Goal: Task Accomplishment & Management: Manage account settings

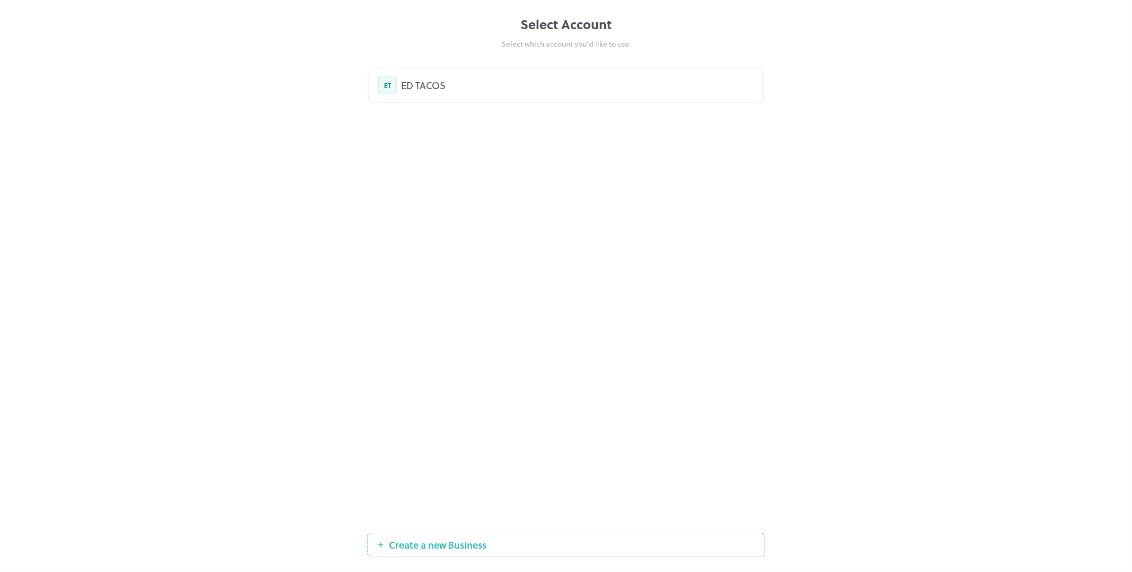
click at [434, 85] on div "ED TACOS" at bounding box center [577, 85] width 353 height 14
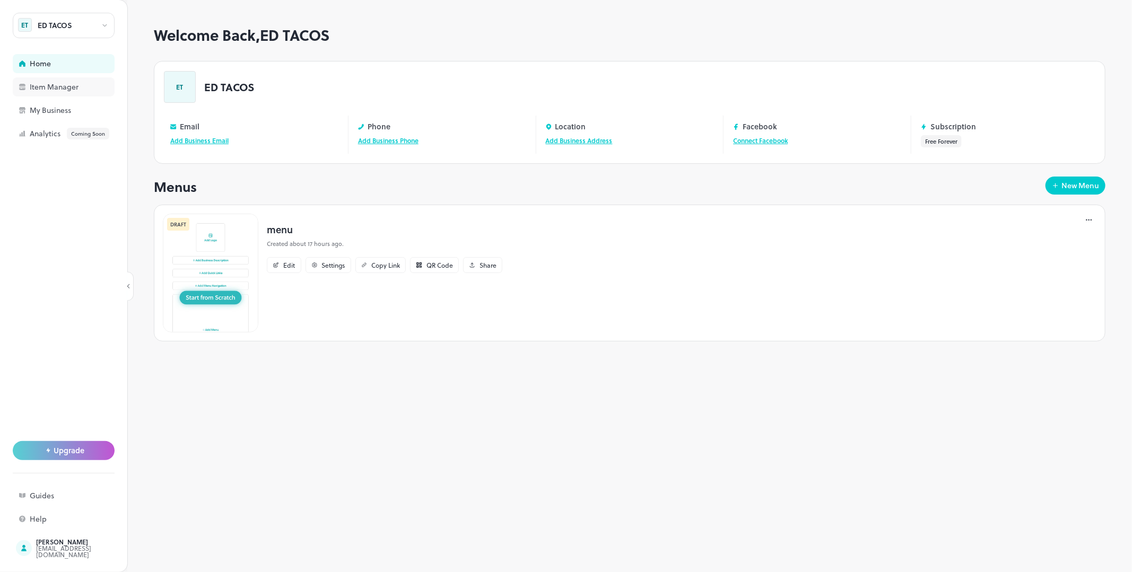
click at [59, 91] on div "Item Manager" at bounding box center [83, 86] width 106 height 7
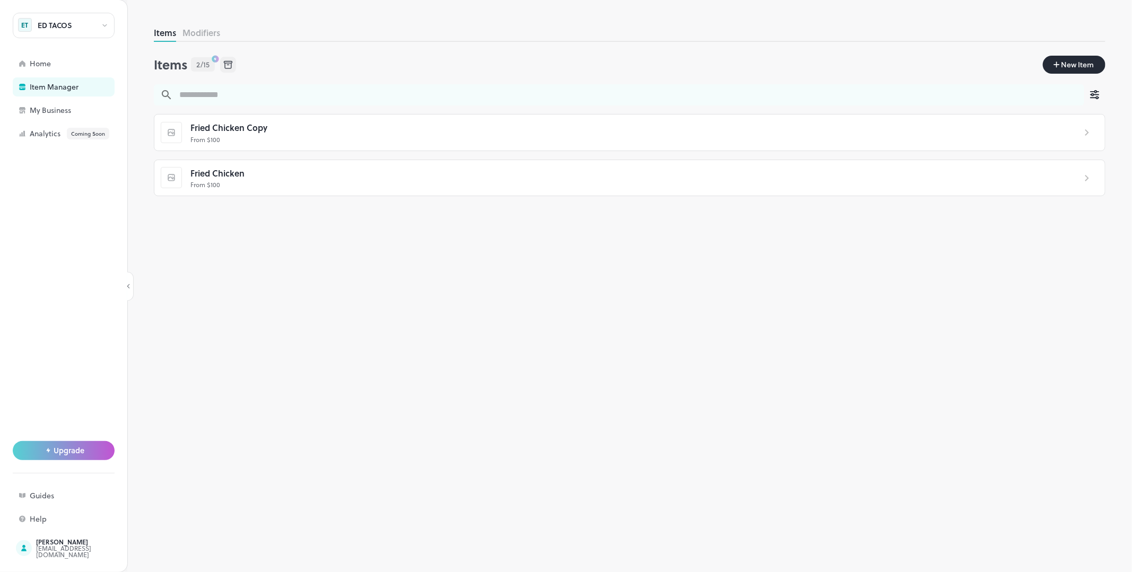
click at [236, 96] on input "text" at bounding box center [628, 94] width 911 height 21
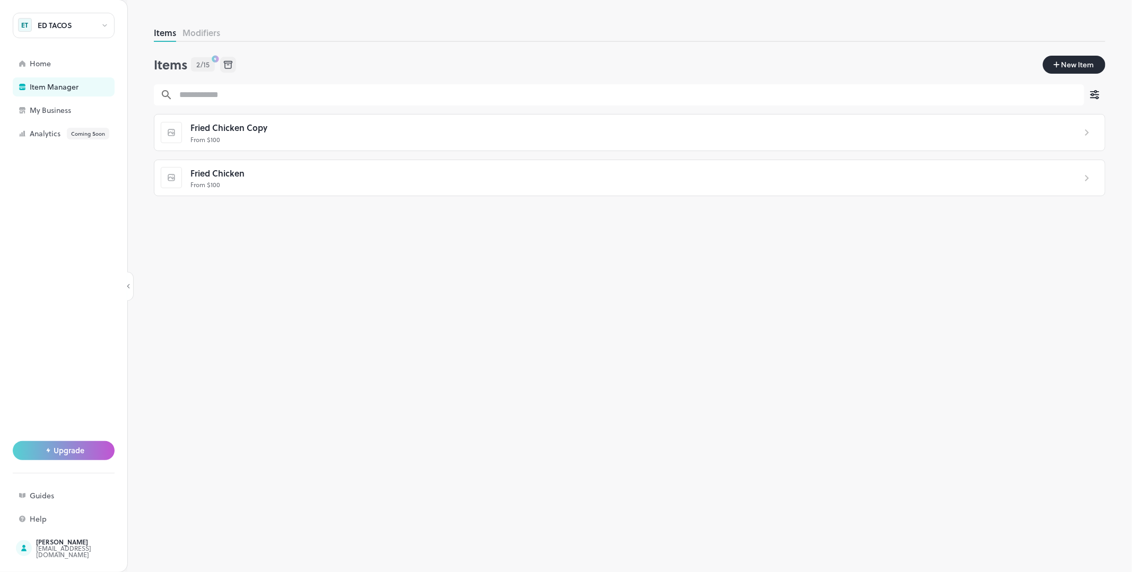
click at [284, 75] on div "Items 2/15 New Item" at bounding box center [629, 65] width 951 height 37
click at [77, 109] on div "My Business" at bounding box center [83, 110] width 106 height 7
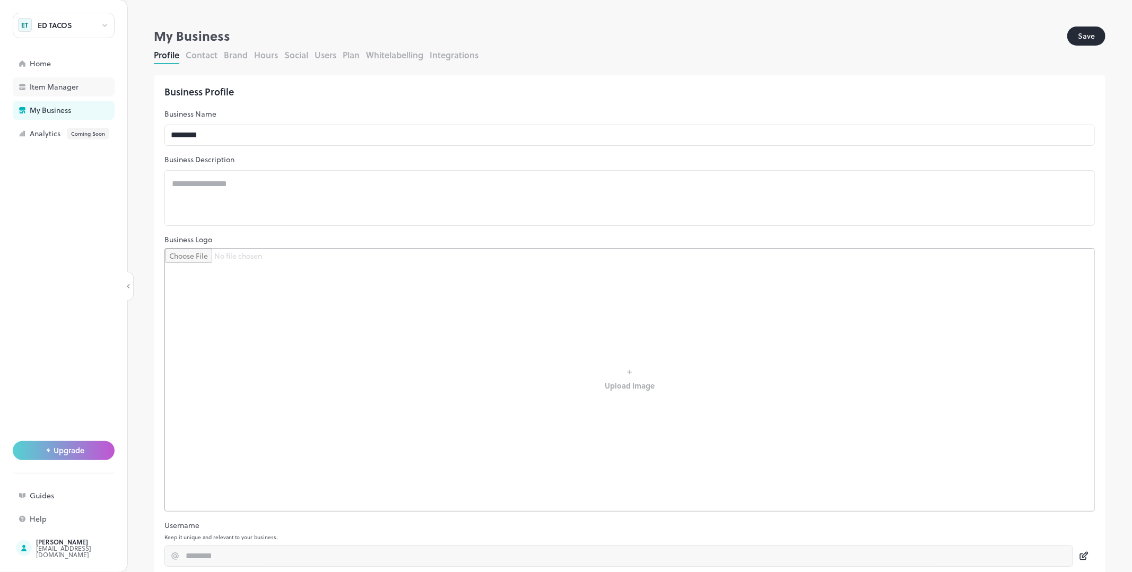
click at [59, 90] on div "Item Manager" at bounding box center [83, 86] width 106 height 7
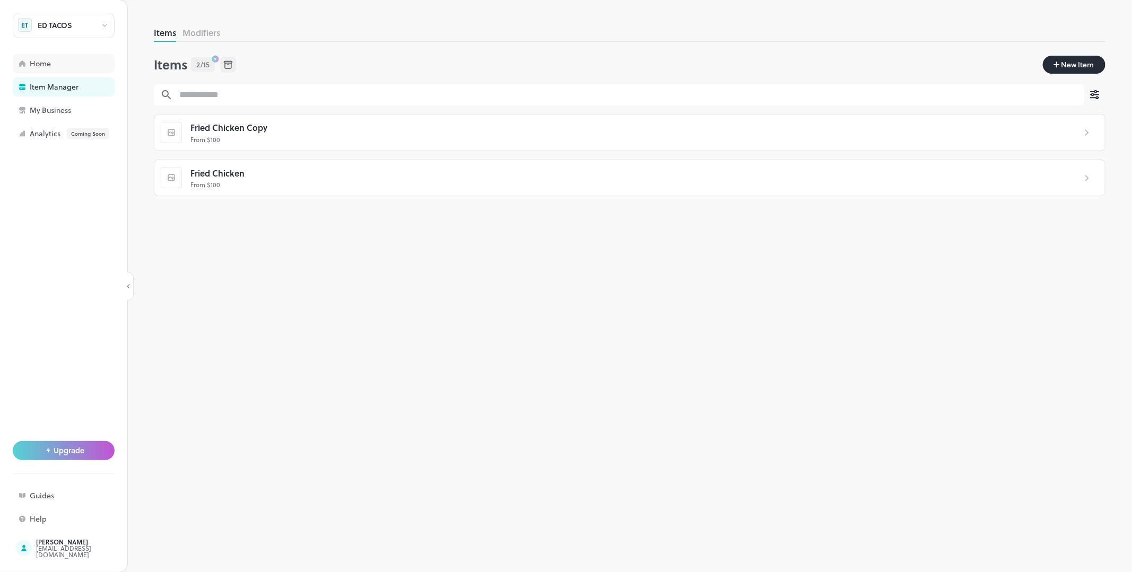
click at [69, 70] on div "Home" at bounding box center [64, 63] width 102 height 19
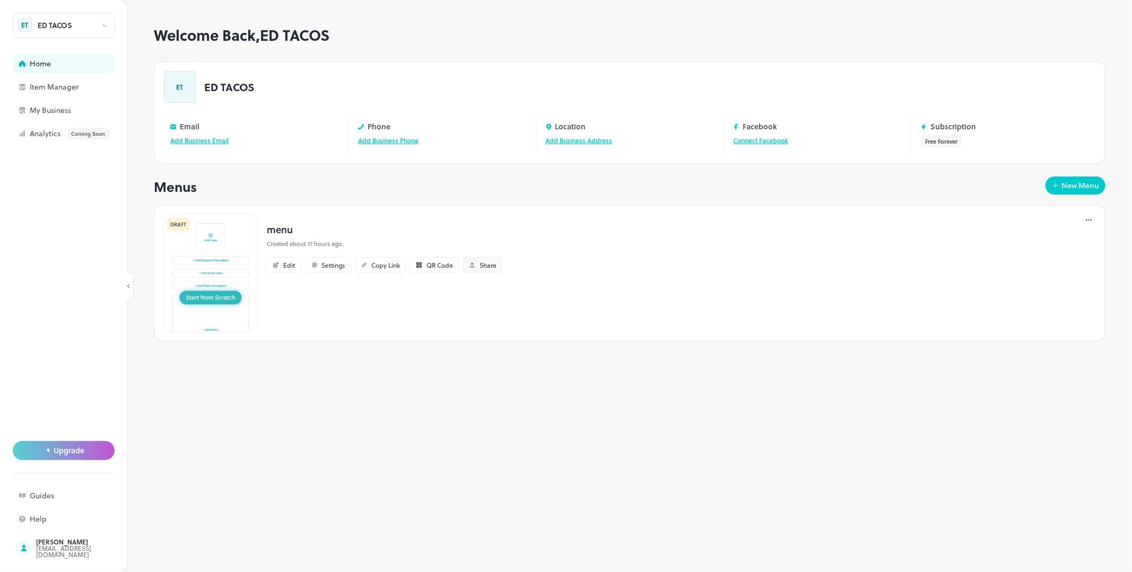
click at [481, 265] on div "Share" at bounding box center [487, 265] width 17 height 6
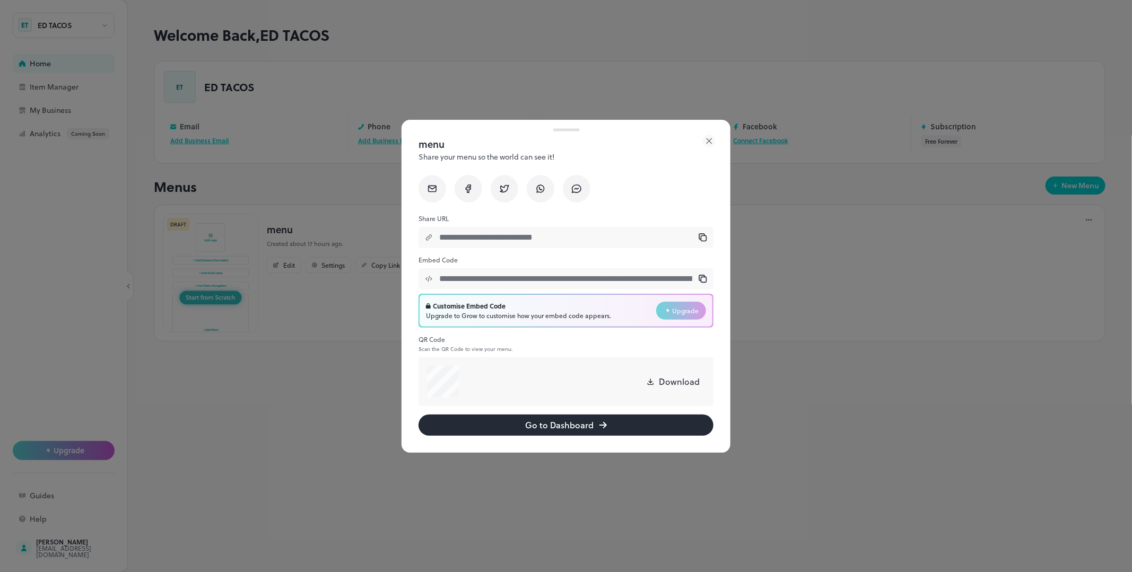
click at [556, 310] on div "Customise Embed Code" at bounding box center [518, 306] width 185 height 10
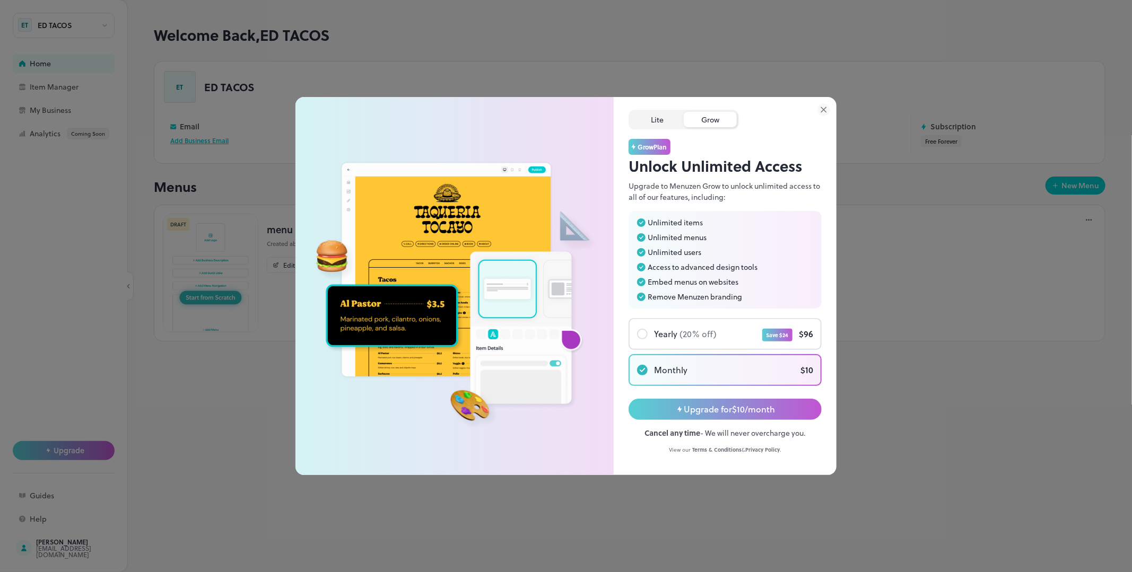
click at [658, 120] on div "Lite" at bounding box center [657, 119] width 53 height 15
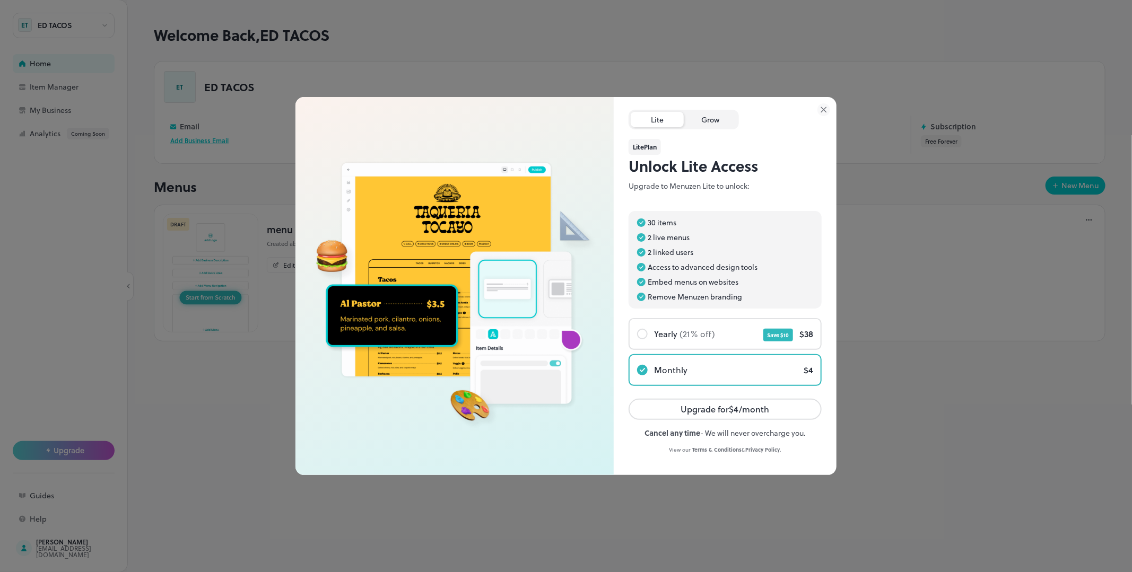
click at [715, 120] on div "Grow" at bounding box center [710, 119] width 53 height 15
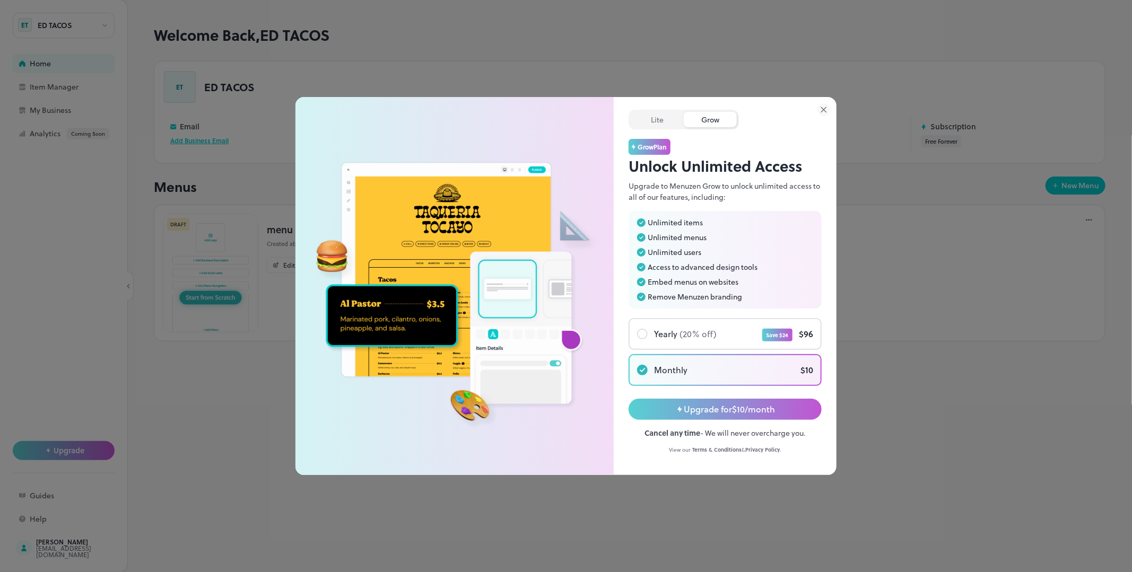
click at [823, 109] on icon at bounding box center [823, 109] width 5 height 5
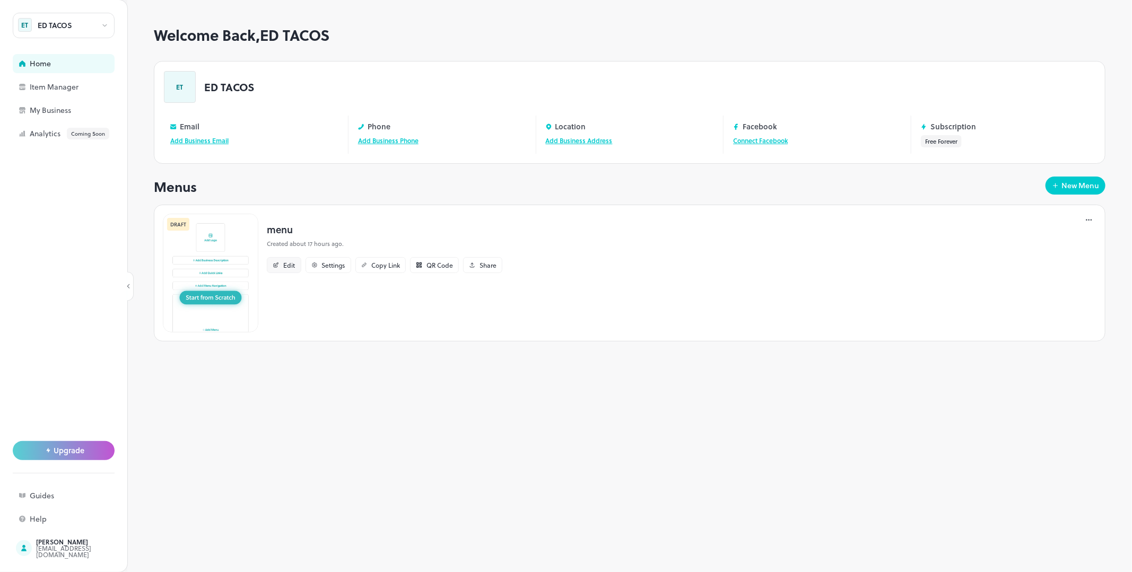
click at [280, 269] on div "Edit" at bounding box center [284, 265] width 34 height 16
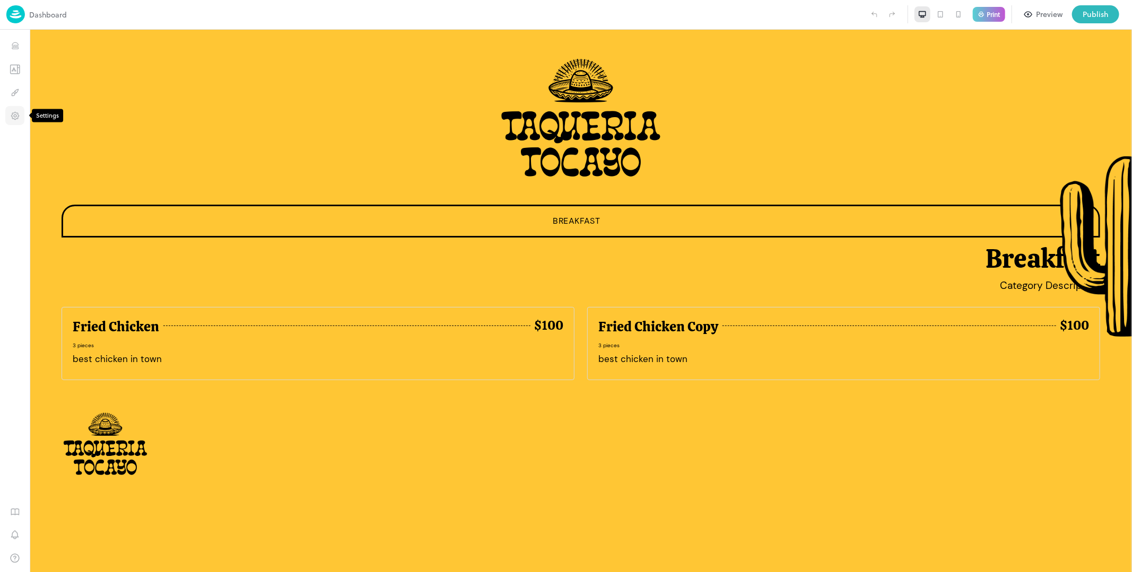
click at [17, 117] on icon "Settings" at bounding box center [15, 116] width 10 height 10
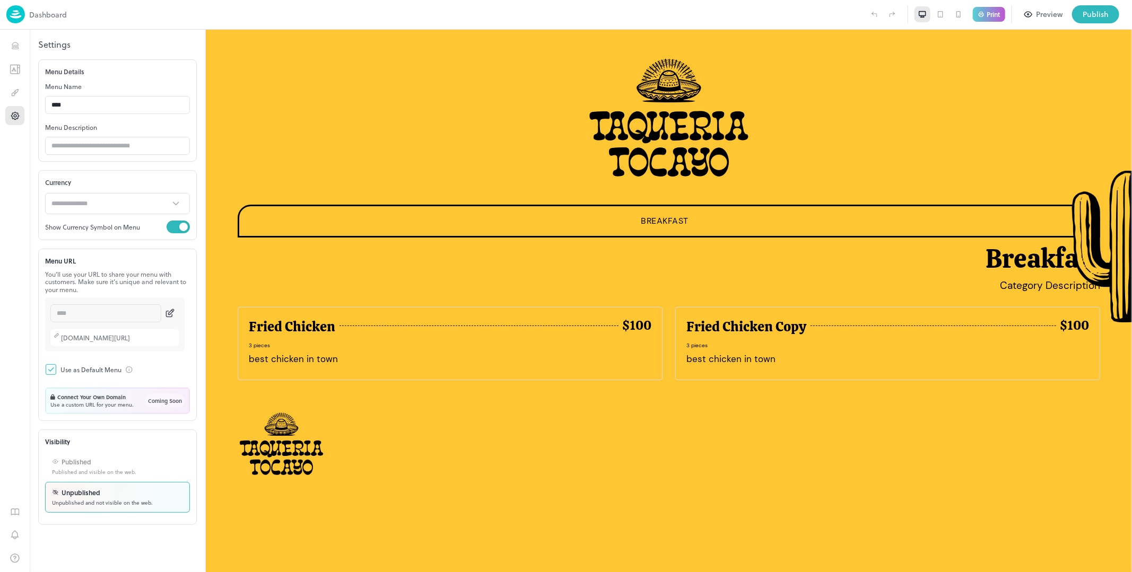
click at [71, 470] on p "Published and visible on the web." at bounding box center [94, 472] width 84 height 8
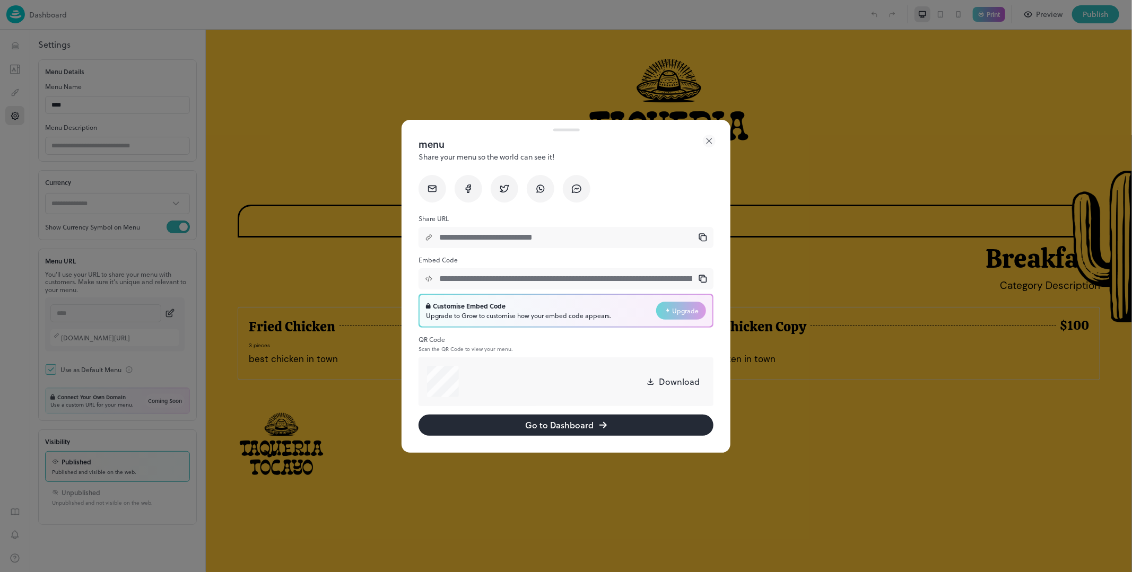
click at [494, 278] on input "**********" at bounding box center [566, 278] width 266 height 21
drag, startPoint x: 575, startPoint y: 278, endPoint x: 744, endPoint y: 281, distance: 168.7
click at [744, 281] on div "**********" at bounding box center [566, 286] width 1132 height 572
click at [595, 279] on input "**********" at bounding box center [566, 278] width 266 height 21
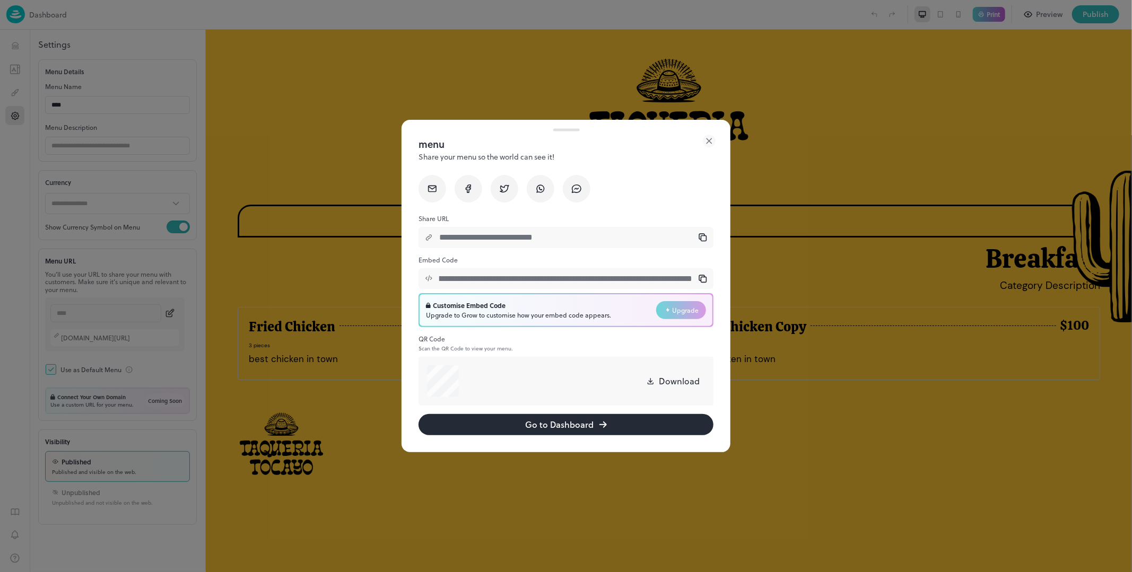
drag, startPoint x: 623, startPoint y: 277, endPoint x: 476, endPoint y: 274, distance: 147.5
click at [415, 275] on div "**********" at bounding box center [565, 295] width 329 height 316
click at [613, 274] on input "**********" at bounding box center [566, 278] width 266 height 21
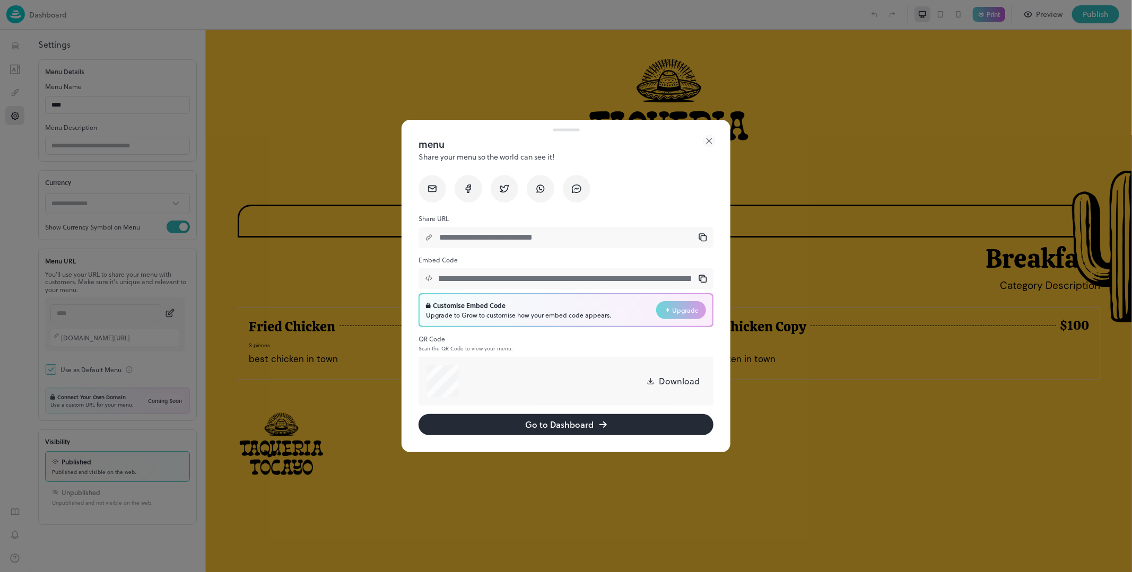
drag, startPoint x: 559, startPoint y: 275, endPoint x: 722, endPoint y: 276, distance: 163.4
click at [723, 276] on div "**********" at bounding box center [565, 295] width 329 height 316
click at [603, 276] on input "**********" at bounding box center [566, 278] width 266 height 21
click at [575, 237] on input "**********" at bounding box center [566, 237] width 266 height 21
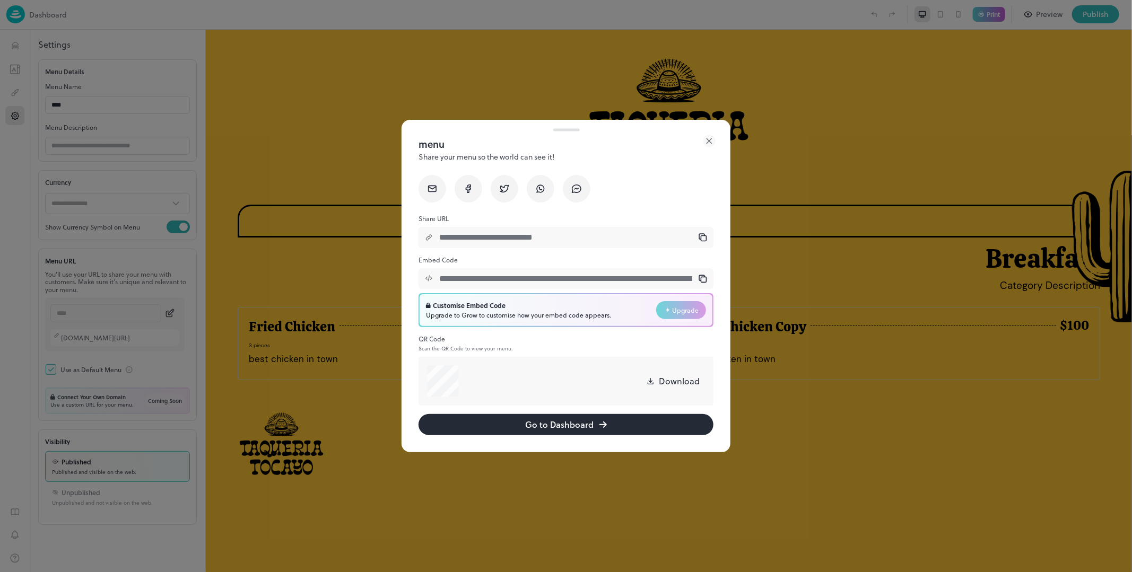
click at [479, 238] on input "**********" at bounding box center [566, 237] width 266 height 21
click at [712, 138] on icon at bounding box center [709, 141] width 13 height 13
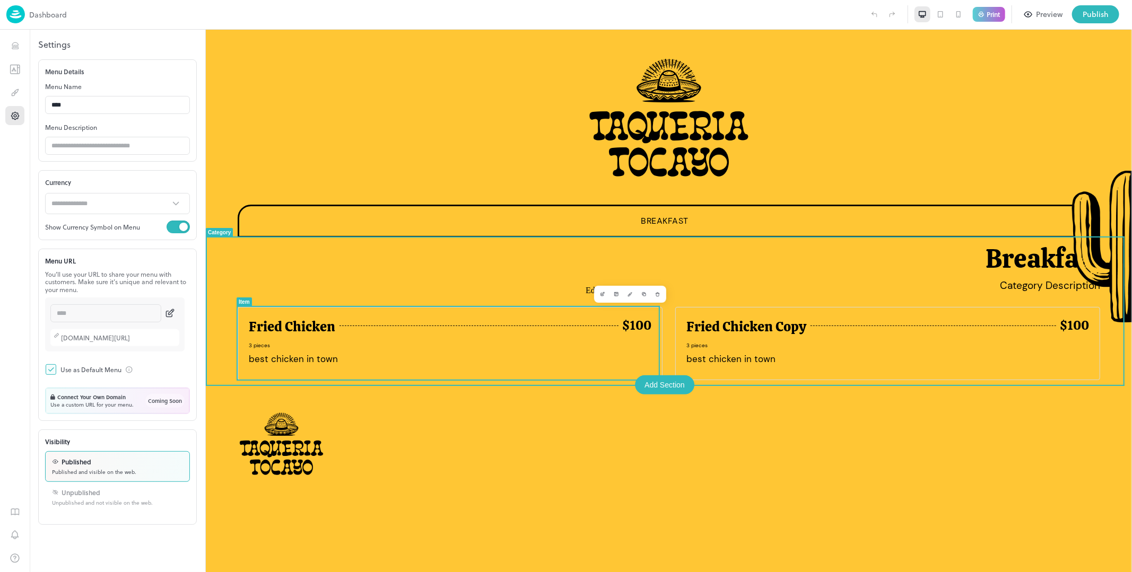
click at [599, 293] on icon "Edit" at bounding box center [601, 293] width 5 height 5
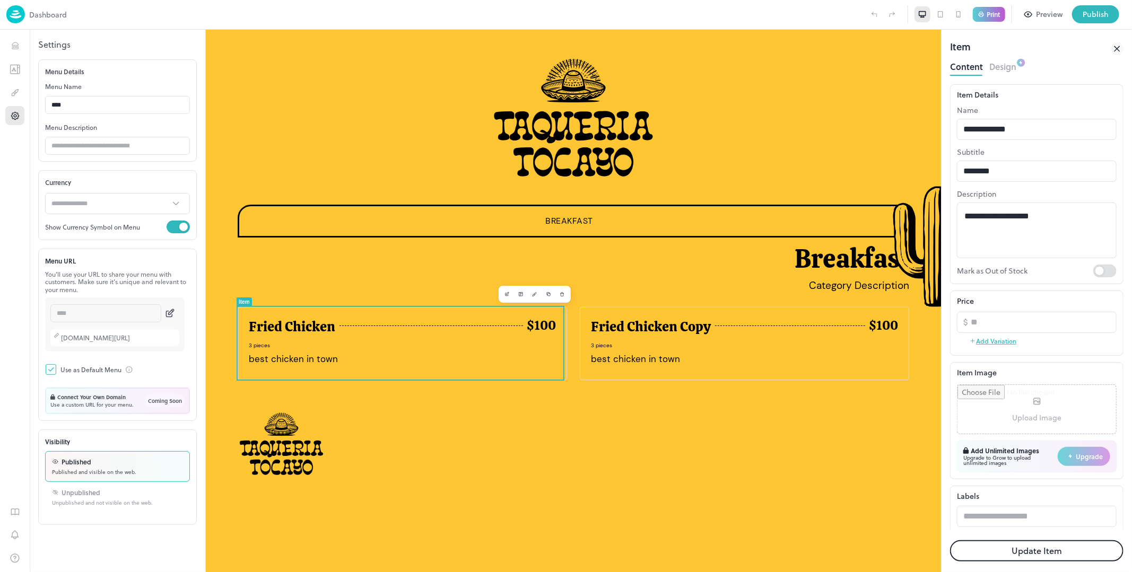
click at [996, 62] on button "Design" at bounding box center [1002, 65] width 27 height 14
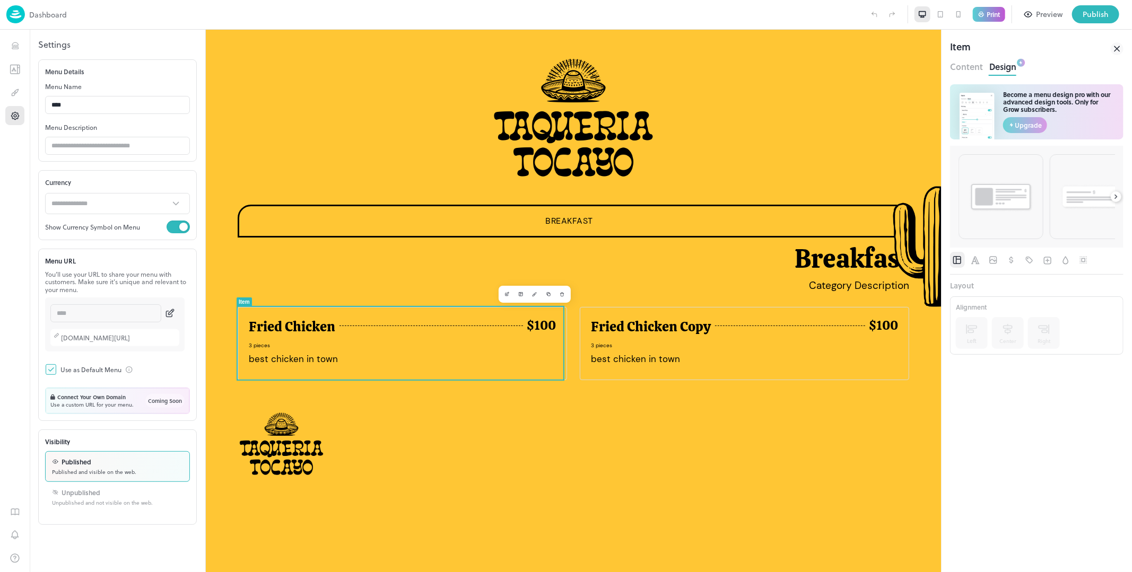
click at [1114, 46] on icon at bounding box center [1117, 48] width 13 height 13
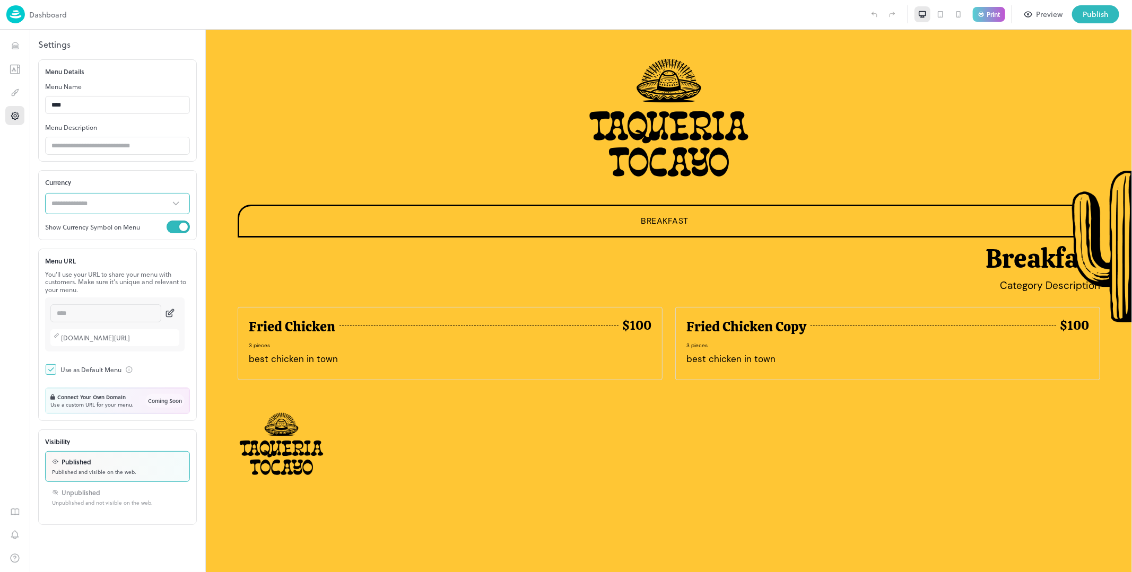
click at [77, 205] on input "text" at bounding box center [107, 203] width 124 height 21
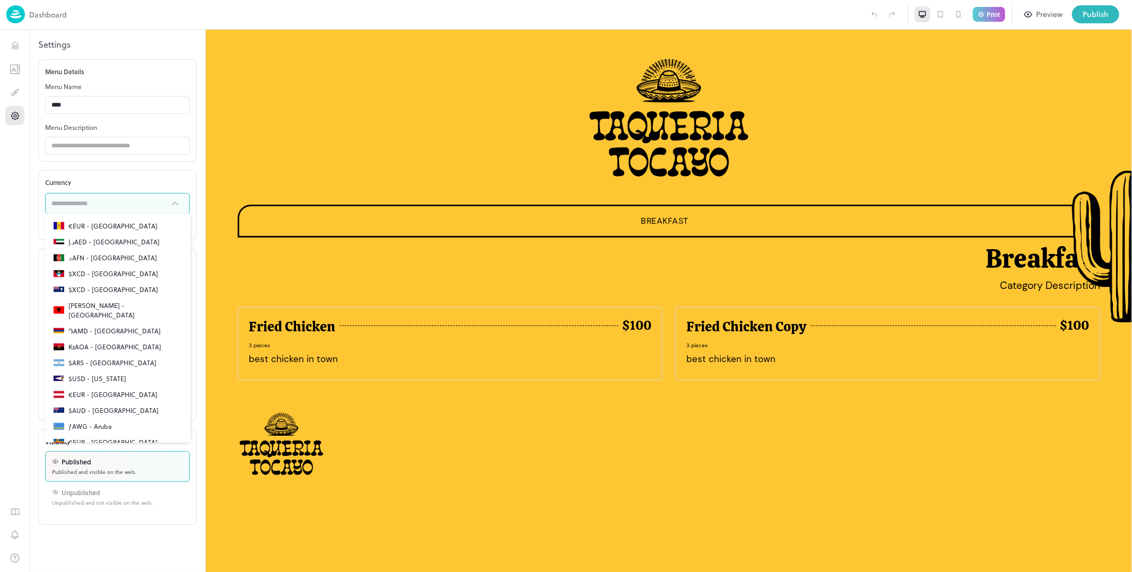
click at [123, 178] on div "Currency" at bounding box center [117, 182] width 145 height 11
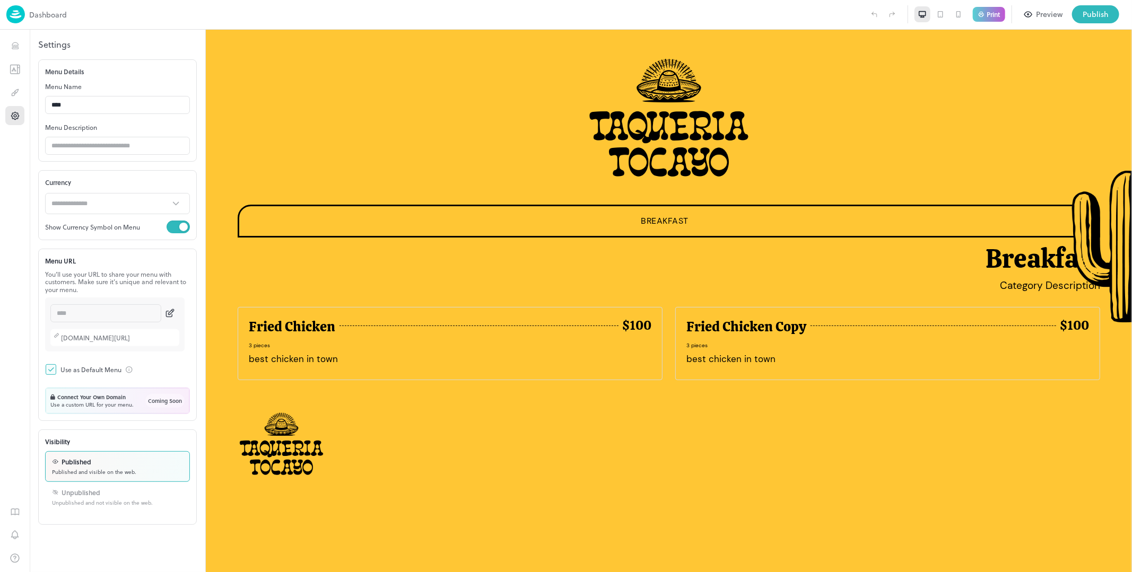
click at [110, 191] on div "Currency ​ Show Currency Symbol on Menu" at bounding box center [117, 205] width 159 height 70
click at [107, 202] on input "text" at bounding box center [107, 203] width 124 height 21
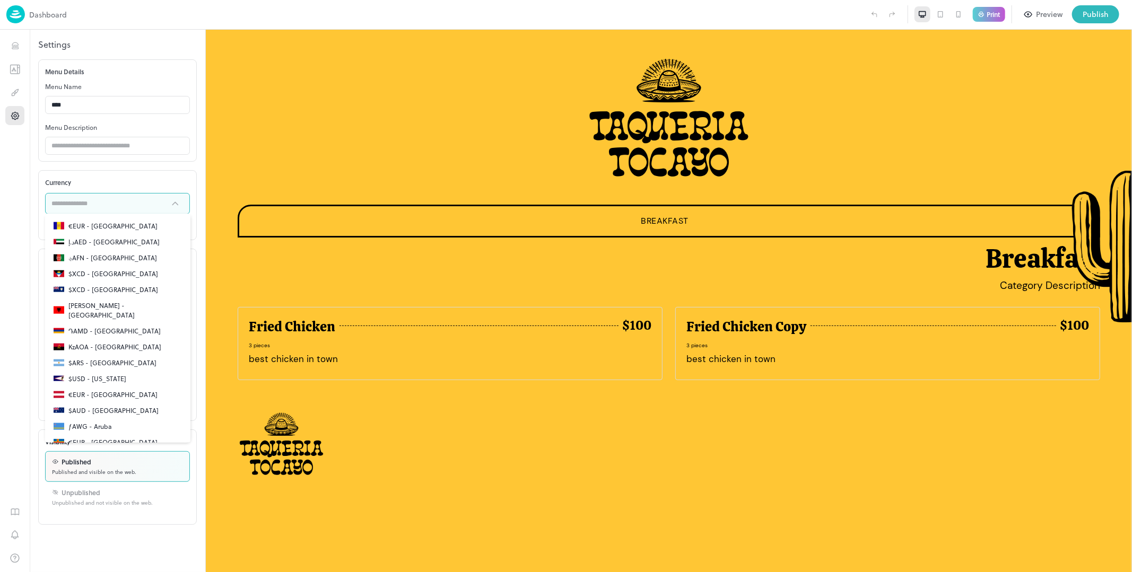
click at [91, 226] on p "€EUR - Andorra" at bounding box center [112, 226] width 89 height 10
type input "**********"
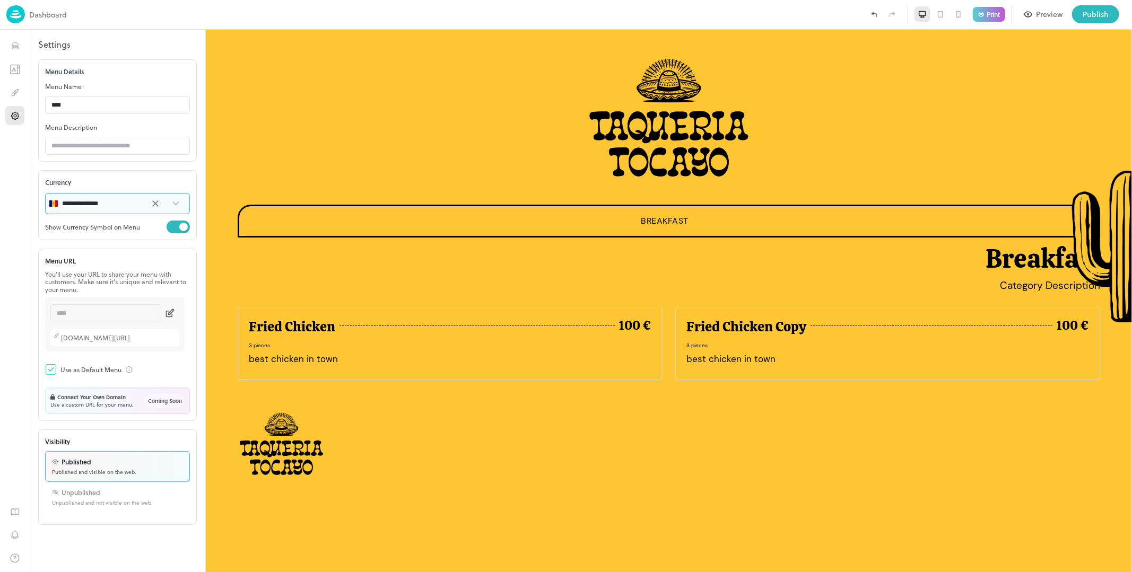
click at [135, 185] on div "Currency" at bounding box center [117, 182] width 145 height 11
click at [21, 91] on button "Design" at bounding box center [14, 92] width 19 height 19
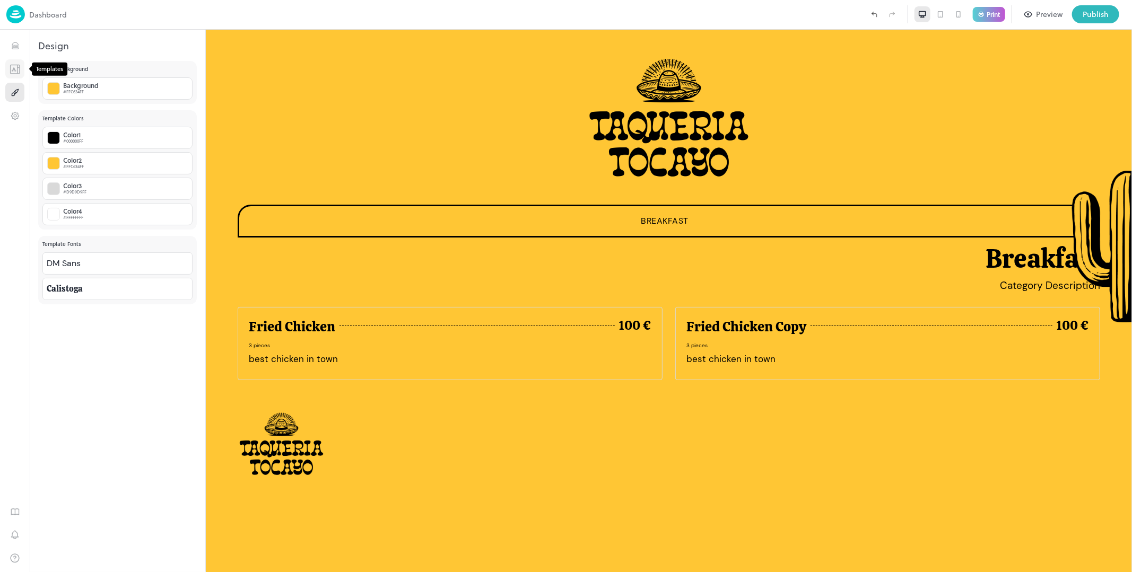
click at [10, 72] on icon "Templates" at bounding box center [15, 69] width 11 height 10
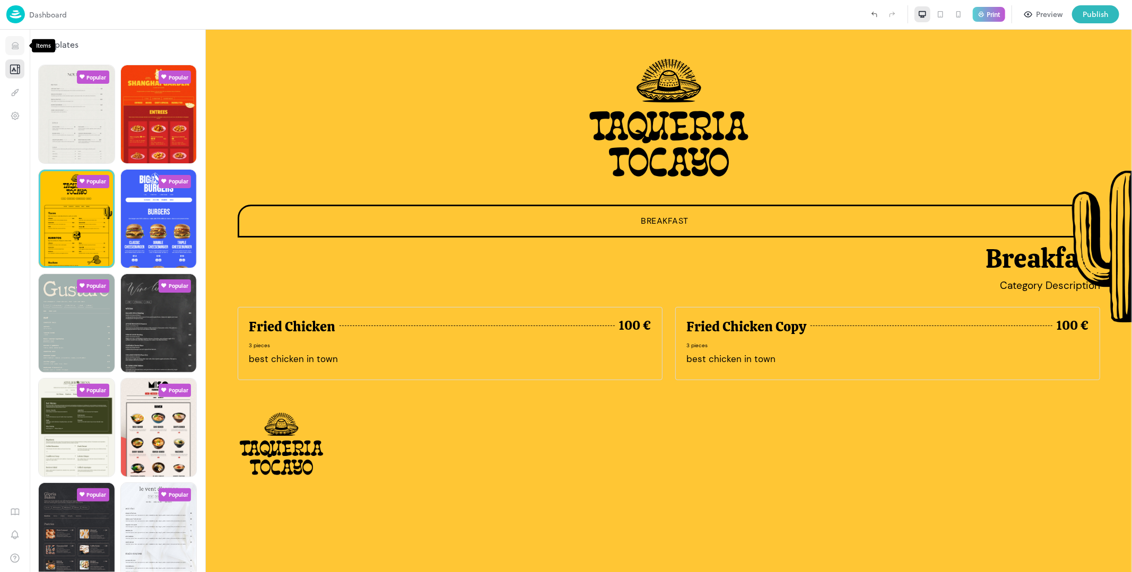
click at [11, 41] on icon "Items" at bounding box center [15, 46] width 10 height 10
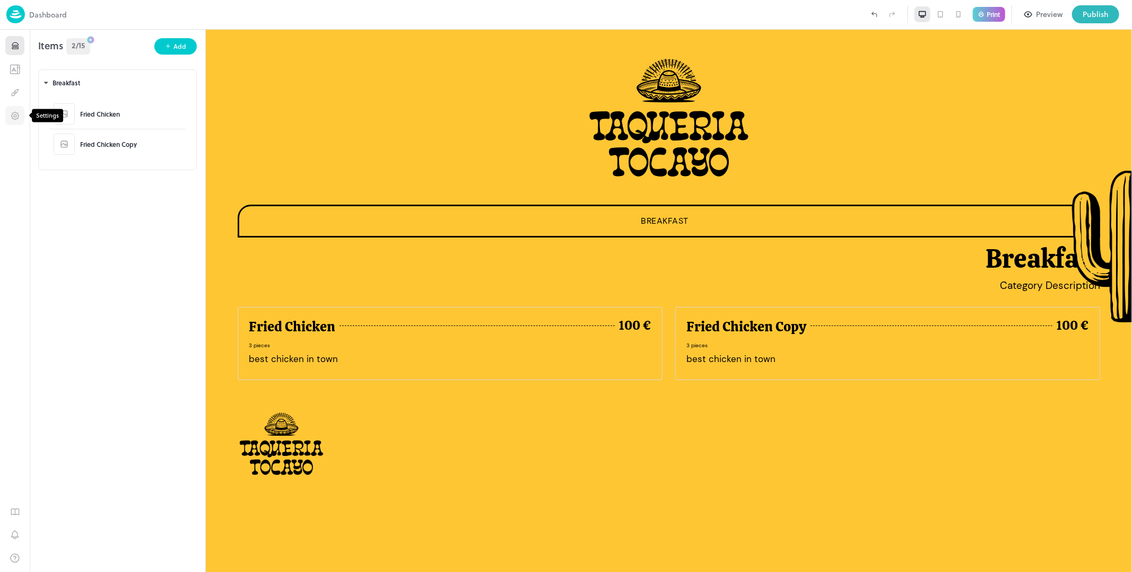
click at [11, 108] on button "Settings" at bounding box center [14, 115] width 19 height 19
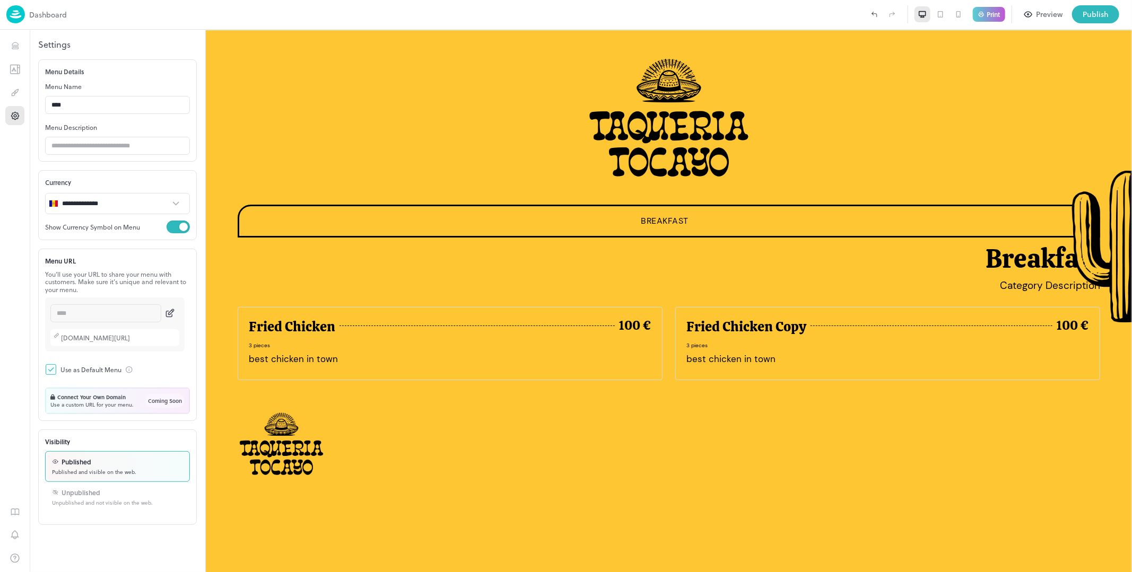
click at [75, 369] on div "Use as Default Menu" at bounding box center [90, 370] width 61 height 10
click at [76, 500] on p "Unpublished and not visible on the web." at bounding box center [102, 503] width 101 height 8
click at [81, 468] on p "Published and visible on the web." at bounding box center [94, 472] width 84 height 8
click at [81, 464] on p "Published" at bounding box center [77, 462] width 30 height 10
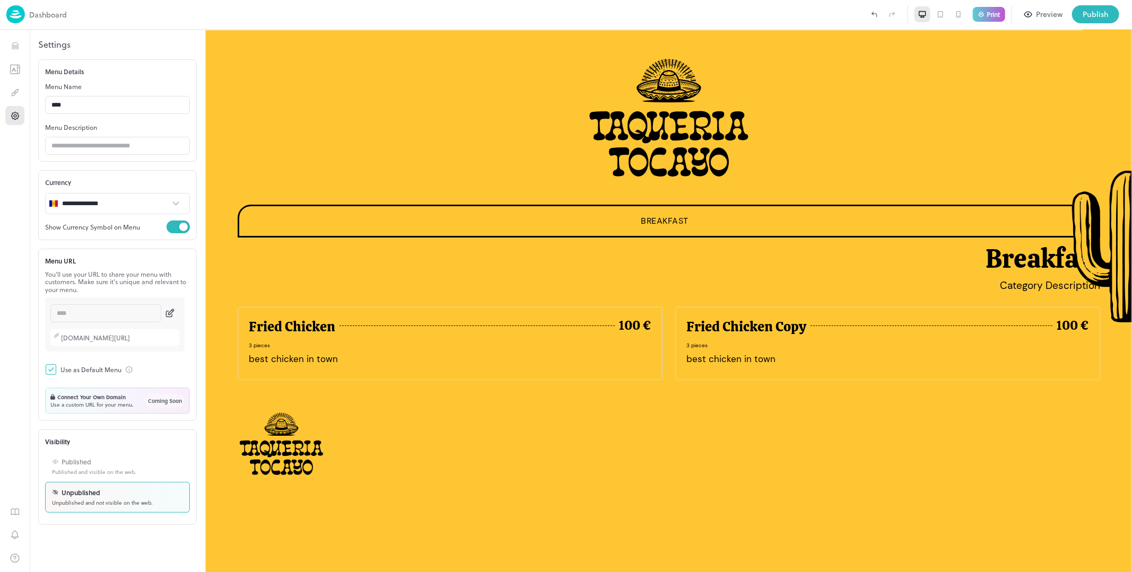
click at [63, 459] on p "Published" at bounding box center [77, 462] width 30 height 10
click at [19, 513] on icon "Guides" at bounding box center [19, 511] width 0 height 5
click at [19, 505] on button "Guides" at bounding box center [14, 511] width 19 height 19
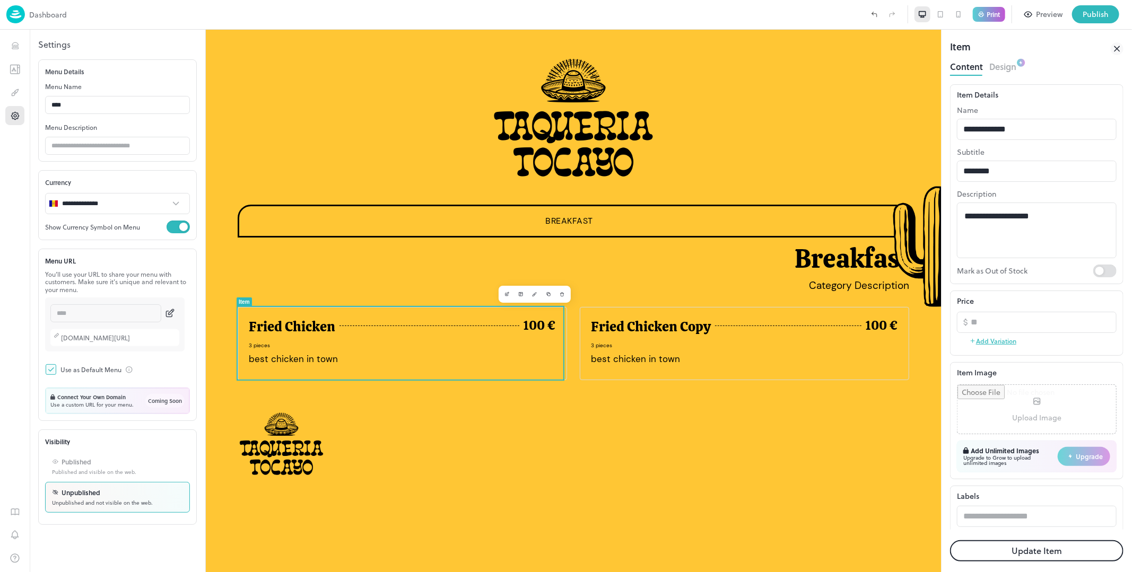
click at [262, 572] on div at bounding box center [566, 572] width 1132 height 0
click at [1117, 48] on icon at bounding box center [1116, 48] width 5 height 5
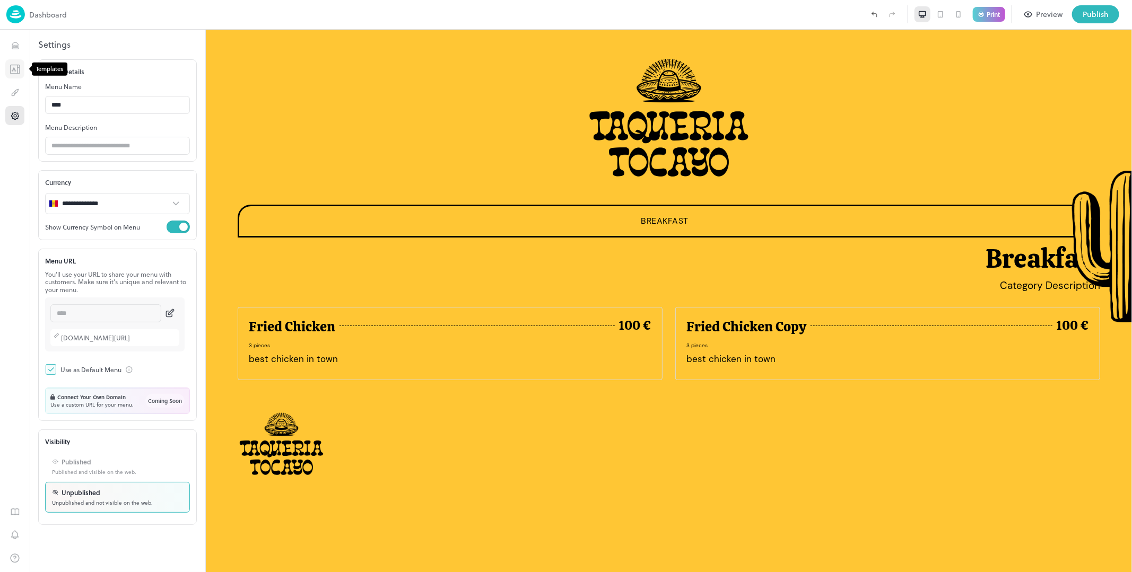
click at [13, 69] on icon "Templates" at bounding box center [14, 69] width 2 height 0
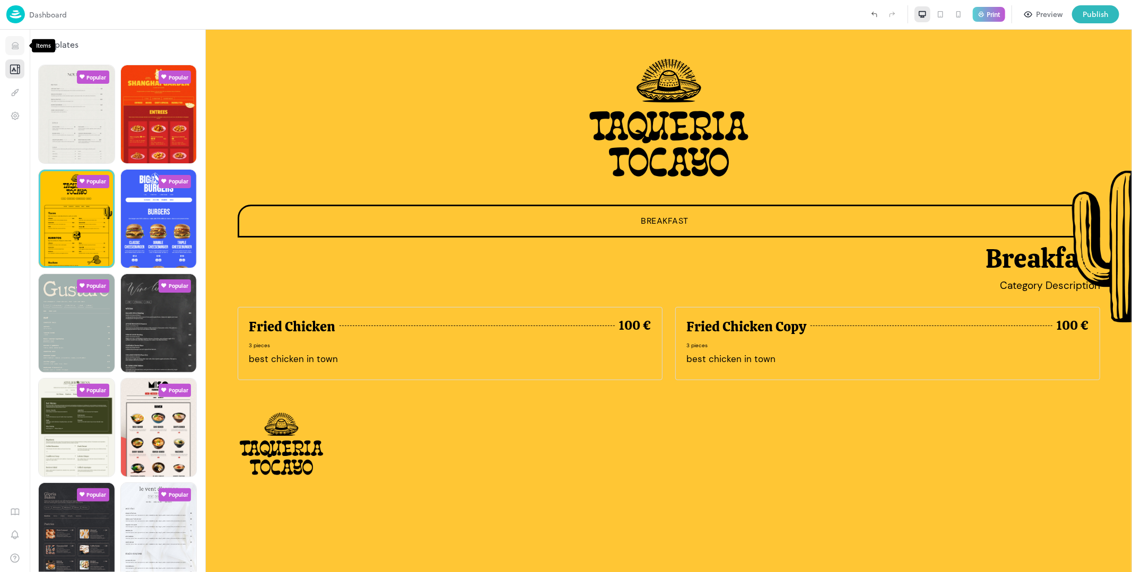
click at [14, 47] on icon "Items" at bounding box center [15, 46] width 10 height 10
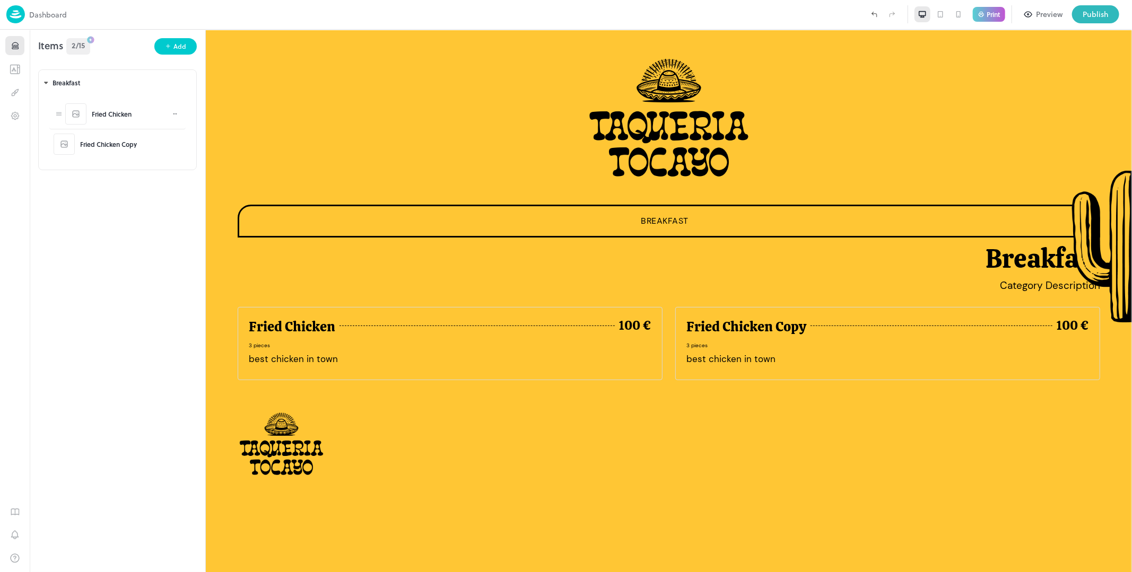
click at [117, 112] on div "Fried Chicken" at bounding box center [112, 114] width 40 height 10
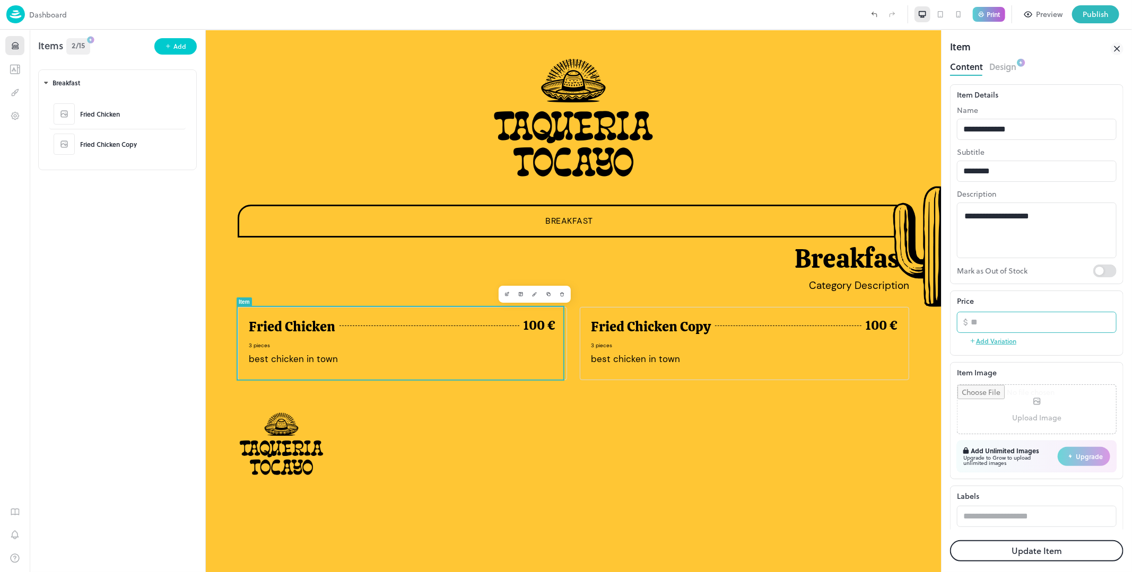
click at [999, 321] on input "***" at bounding box center [1044, 322] width 146 height 21
drag, startPoint x: 1014, startPoint y: 320, endPoint x: 1046, endPoint y: 320, distance: 31.8
click at [1046, 320] on input "***" at bounding box center [1044, 322] width 146 height 21
click at [1090, 263] on div "**********" at bounding box center [1037, 190] width 160 height 173
click at [1017, 565] on div "Update Item" at bounding box center [1036, 551] width 173 height 42
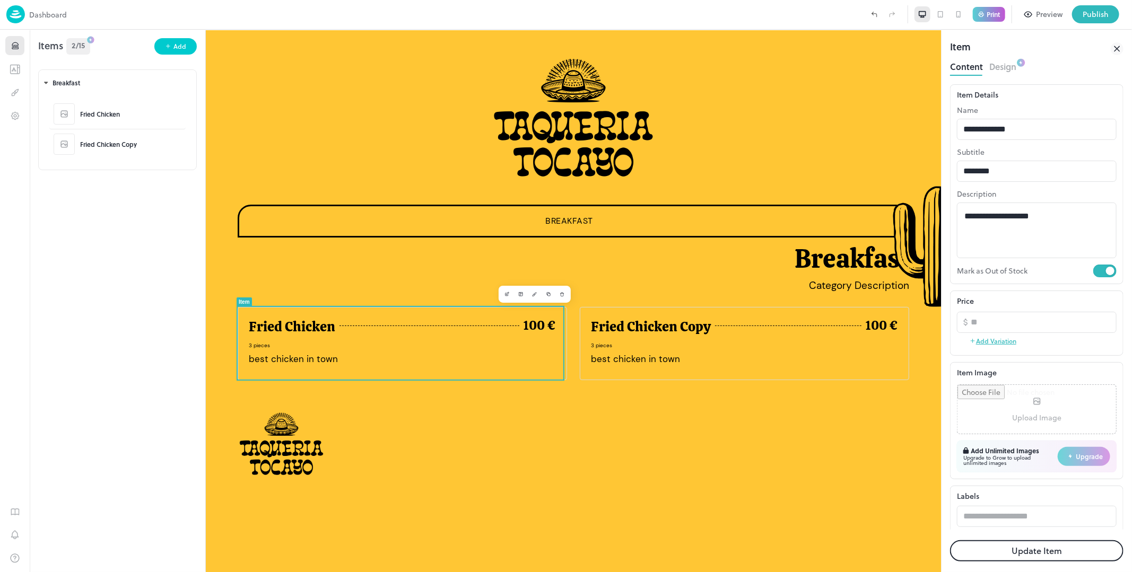
click at [1016, 558] on button "Update Item" at bounding box center [1036, 550] width 173 height 21
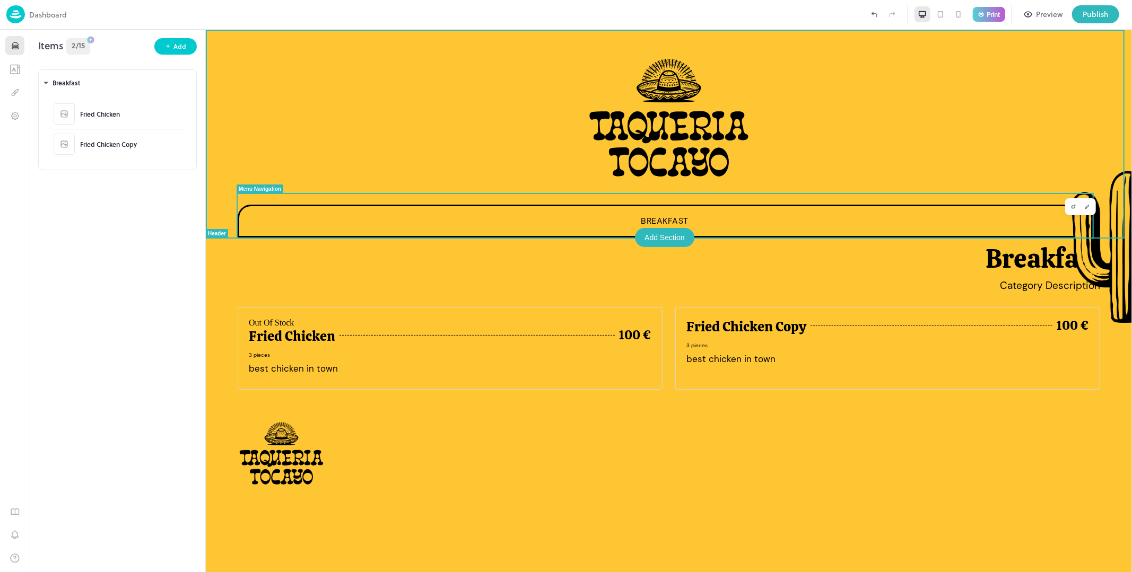
click at [662, 241] on div "Add Section" at bounding box center [663, 237] width 59 height 19
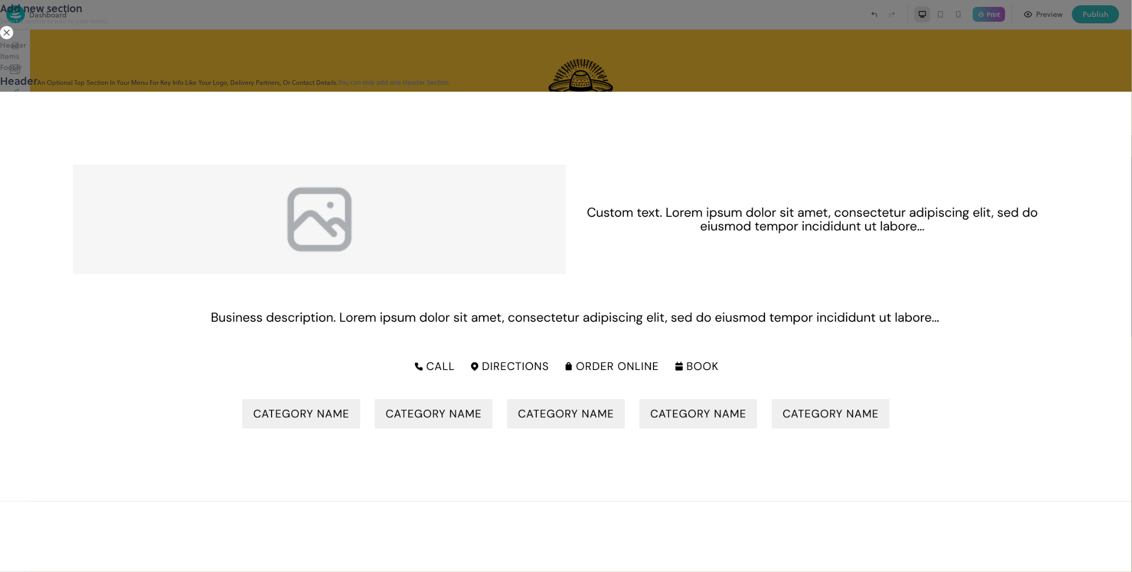
click at [323, 73] on div "Footer" at bounding box center [566, 67] width 1132 height 11
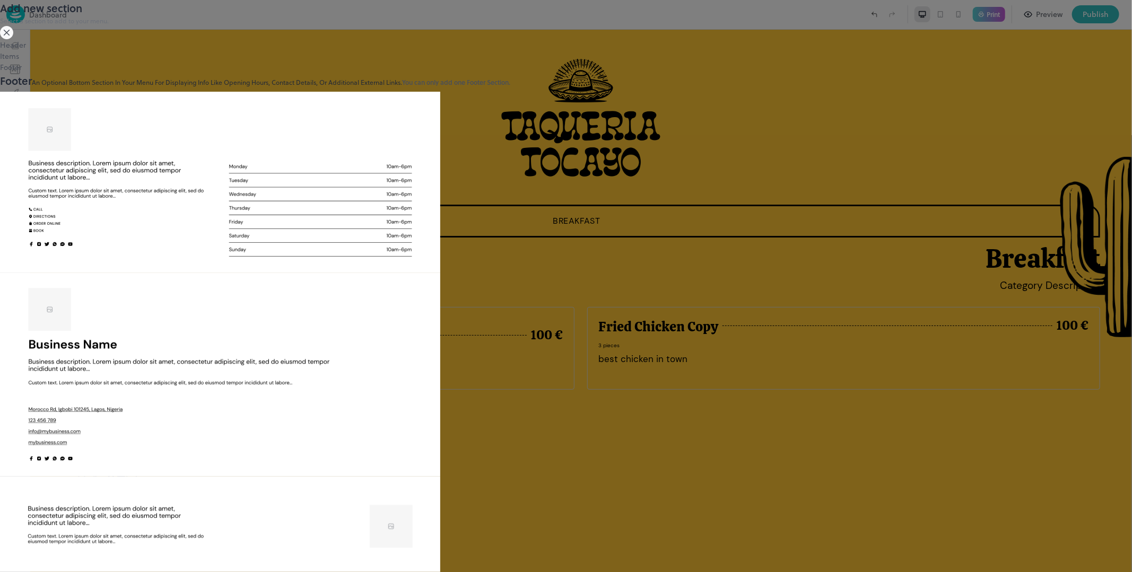
click at [332, 62] on div "Items" at bounding box center [566, 55] width 1132 height 11
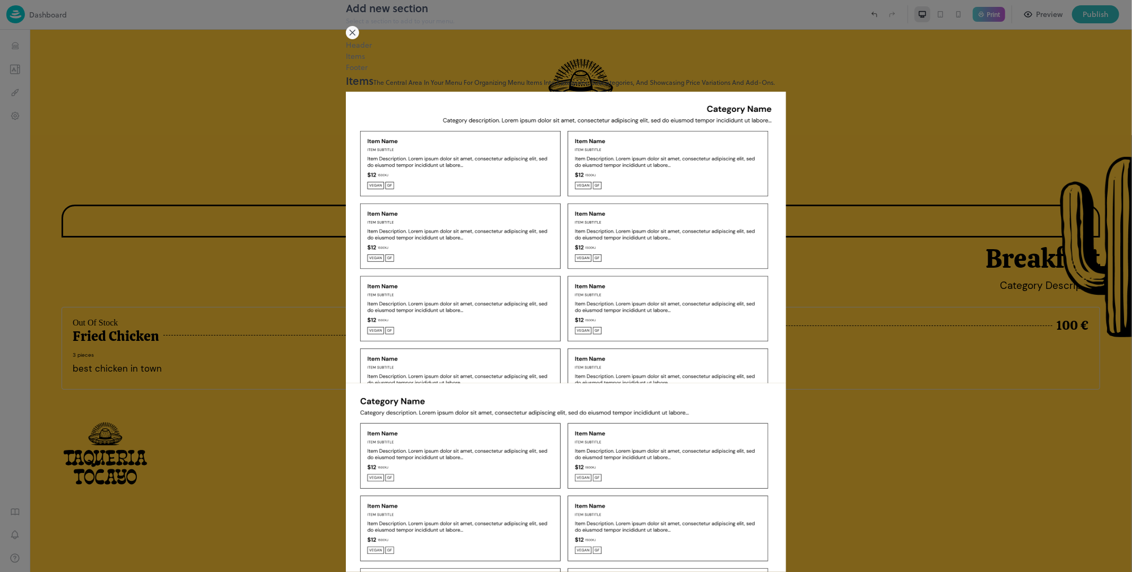
click at [359, 39] on icon at bounding box center [352, 32] width 13 height 13
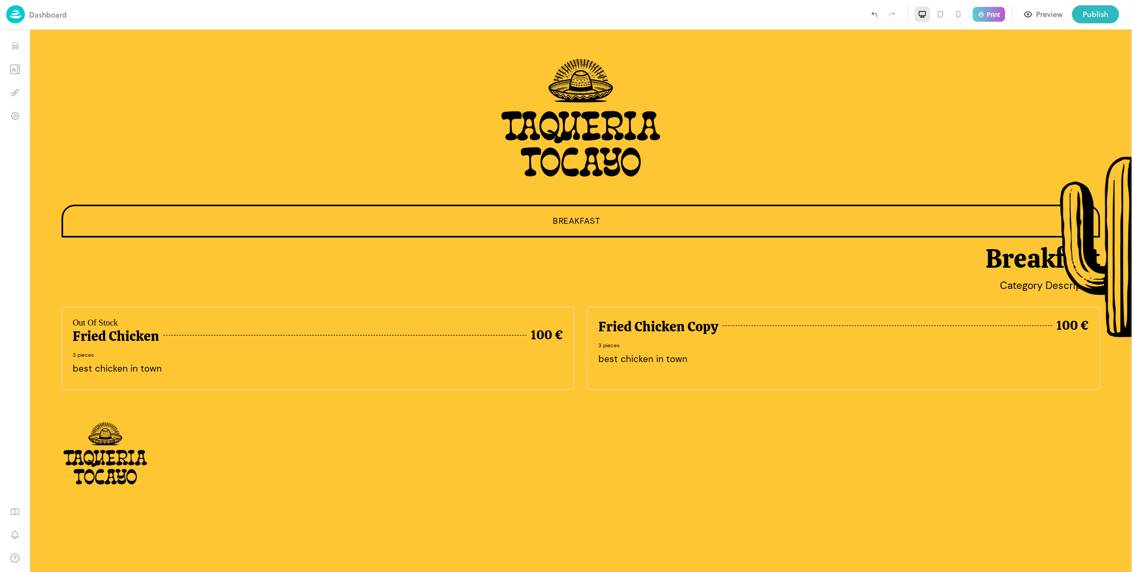
click at [944, 12] on icon at bounding box center [940, 14] width 8 height 8
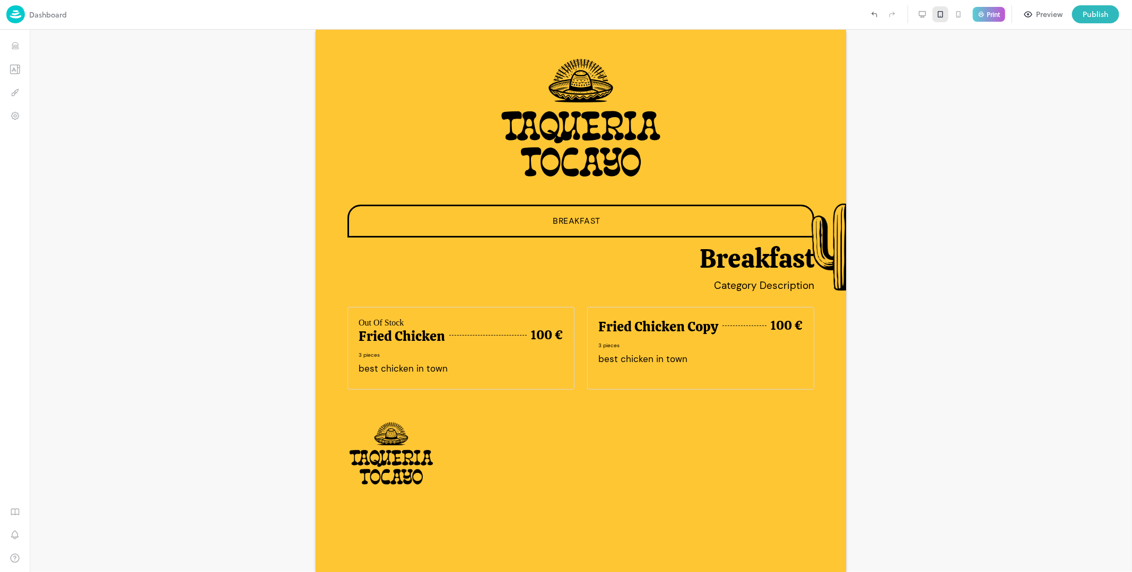
click at [958, 13] on icon at bounding box center [958, 14] width 8 height 8
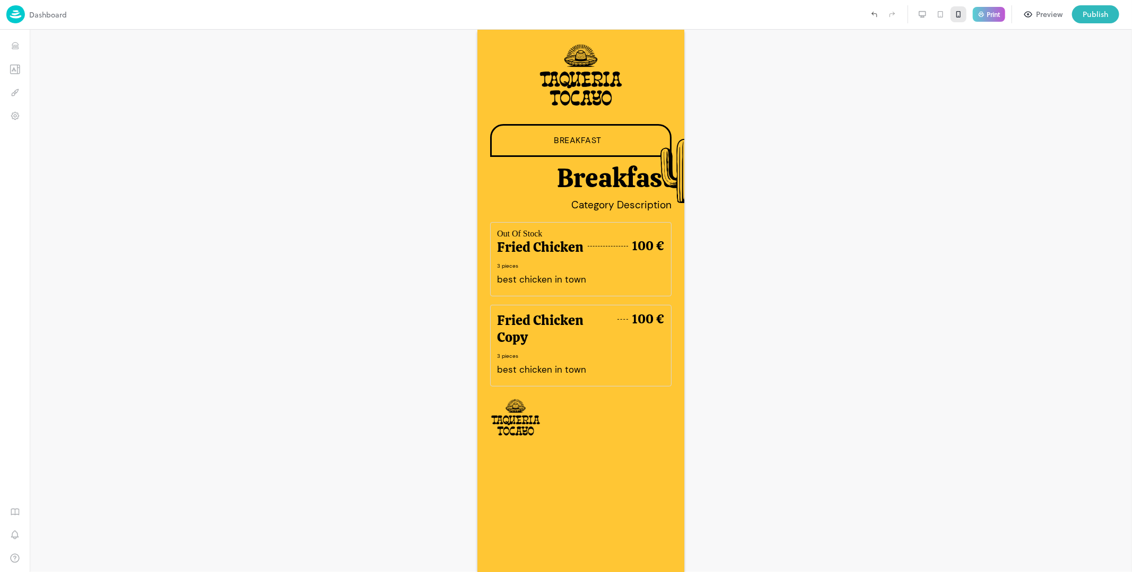
click at [920, 14] on icon at bounding box center [922, 14] width 6 height 4
